Goal: Obtain resource: Obtain resource

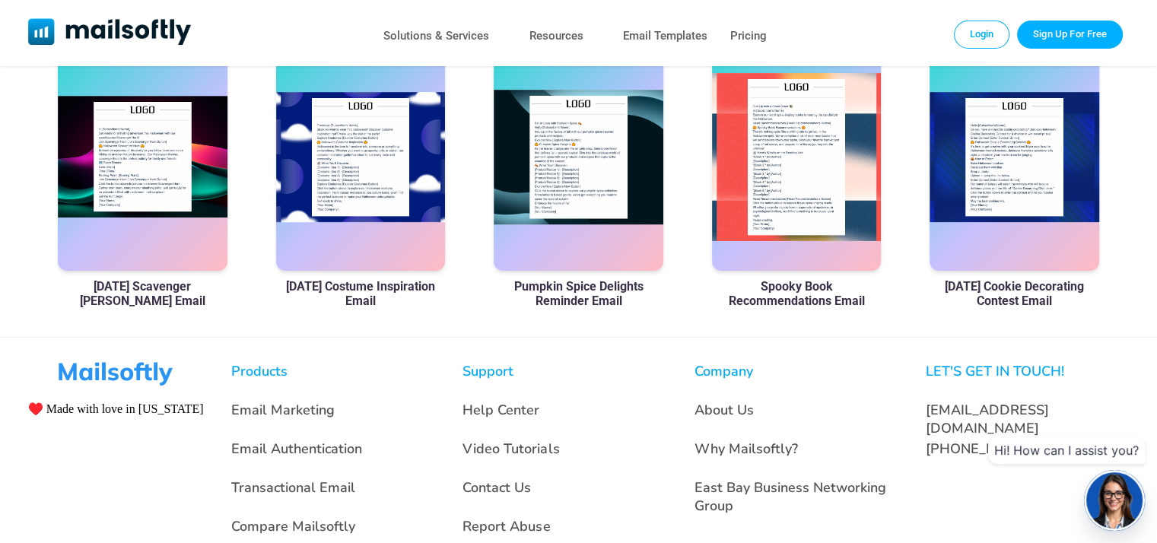
scroll to position [1147, 0]
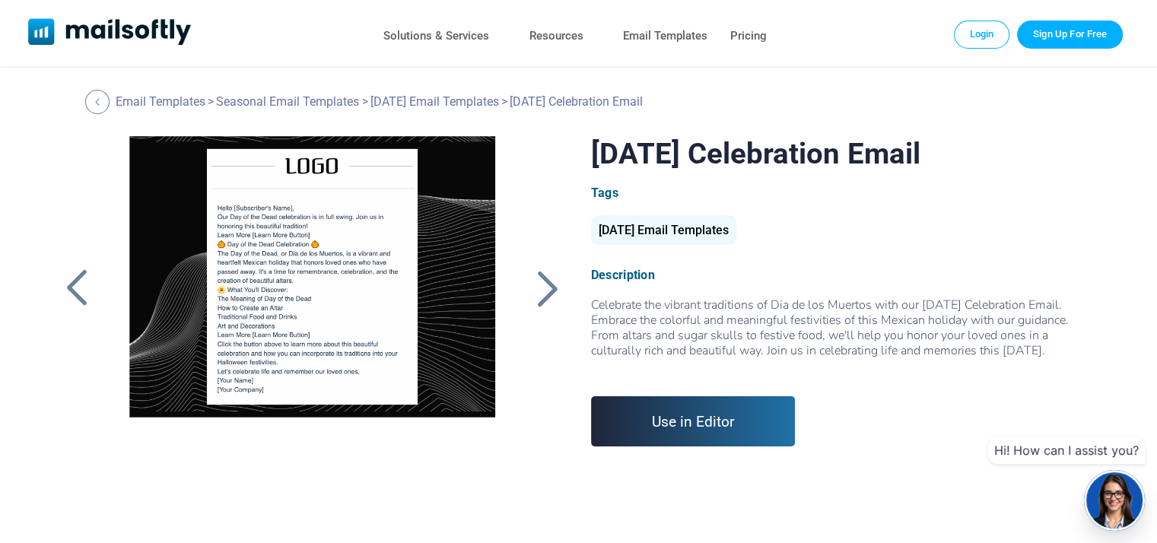
click at [686, 438] on link "Use in Editor" at bounding box center [693, 421] width 205 height 50
